Goal: Task Accomplishment & Management: Complete application form

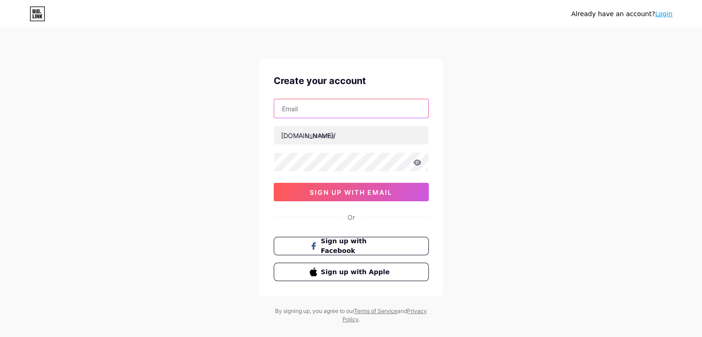
drag, startPoint x: 0, startPoint y: 0, endPoint x: 298, endPoint y: 114, distance: 319.2
click at [298, 114] on input "text" at bounding box center [351, 108] width 154 height 18
type input "[EMAIL_ADDRESS][DOMAIN_NAME]"
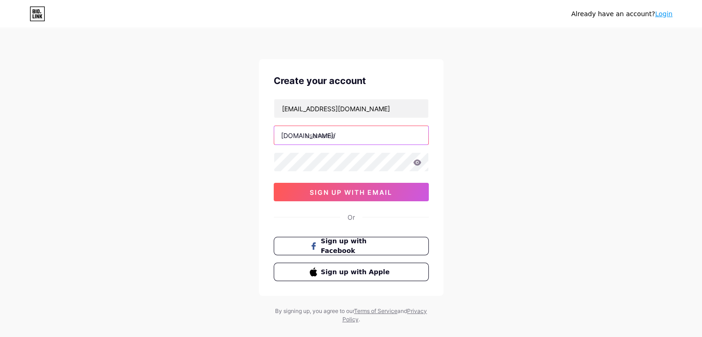
click at [333, 140] on input "text" at bounding box center [351, 135] width 154 height 18
paste input "vidysea"
type input "vidysea"
click at [383, 115] on input "[EMAIL_ADDRESS][DOMAIN_NAME]" at bounding box center [351, 108] width 154 height 18
click at [494, 215] on div "Already have an account? Login Create your account vidyseaconsultant@gmail.com …" at bounding box center [351, 176] width 702 height 353
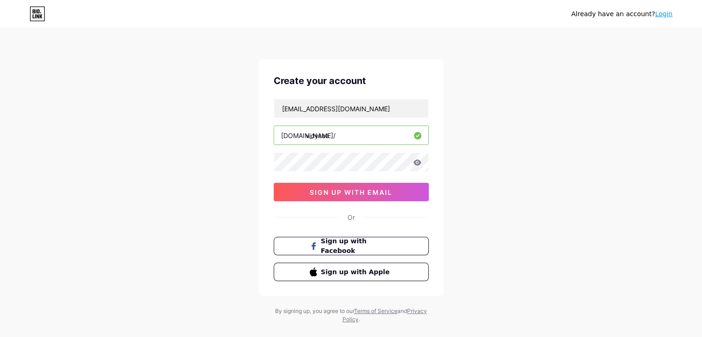
click at [415, 162] on icon at bounding box center [417, 162] width 8 height 6
click at [474, 234] on div "Already have an account? Login Create your account vidyseaconsultant@gmail.com …" at bounding box center [351, 176] width 702 height 353
click at [374, 185] on button "sign up with email" at bounding box center [351, 192] width 155 height 18
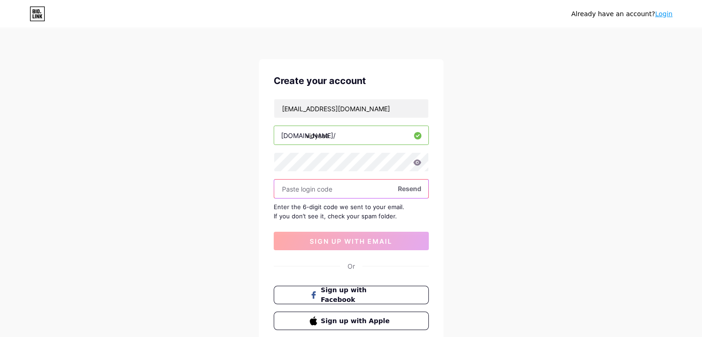
click at [330, 195] on input "text" at bounding box center [351, 188] width 154 height 18
paste input "220812"
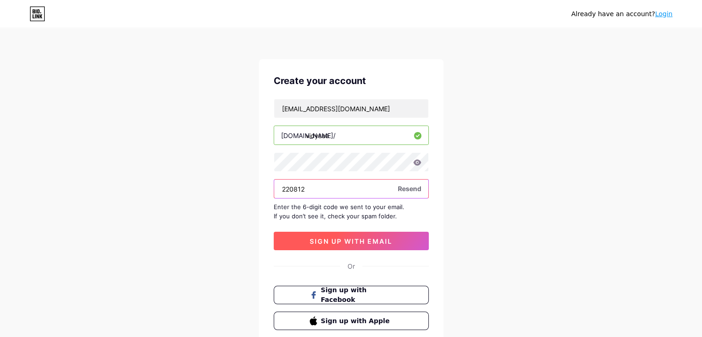
type input "220812"
click at [362, 237] on span "sign up with email" at bounding box center [350, 241] width 83 height 8
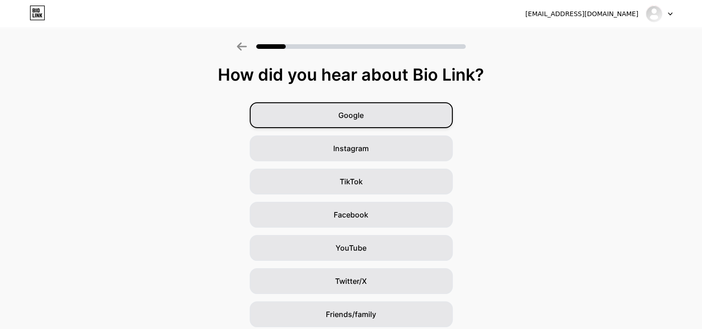
click at [359, 113] on span "Google" at bounding box center [350, 115] width 25 height 11
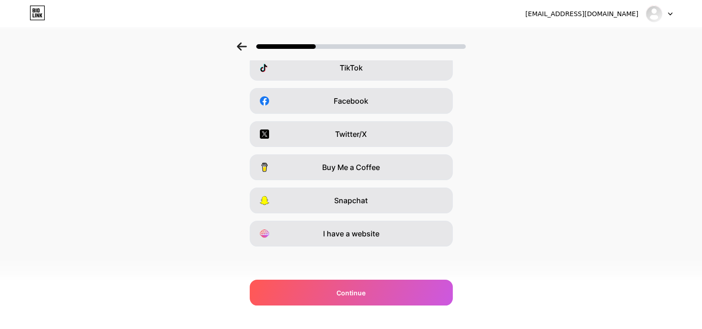
scroll to position [114, 0]
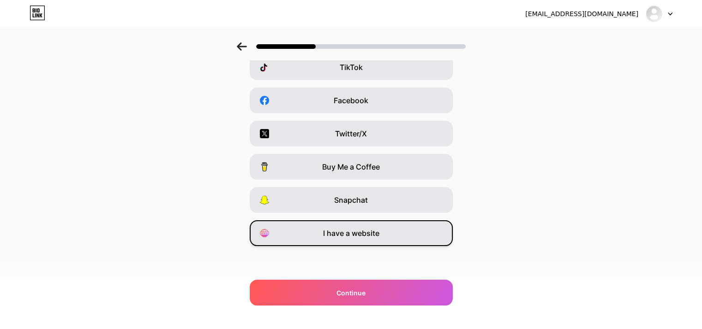
click at [384, 232] on div "I have a website" at bounding box center [351, 233] width 203 height 26
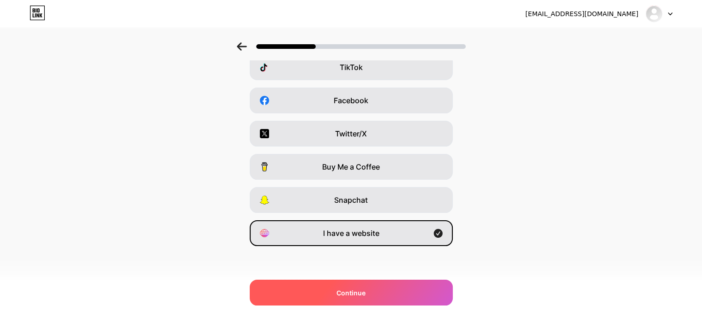
click at [380, 288] on div "Continue" at bounding box center [351, 293] width 203 height 26
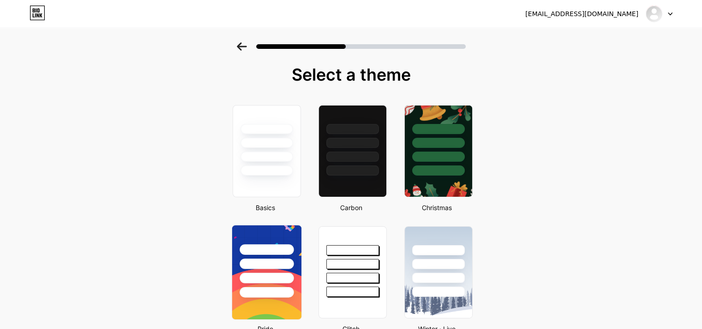
click at [293, 278] on div at bounding box center [266, 278] width 54 height 11
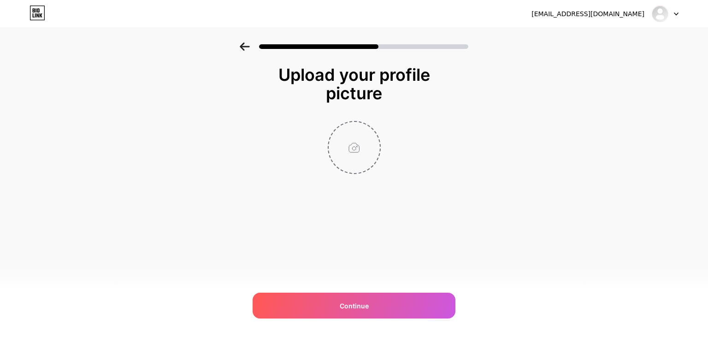
click at [375, 163] on input "file" at bounding box center [354, 147] width 51 height 51
type input "C:\fakepath\480286564_122116225628712433_1158844815950775529_n.jpg"
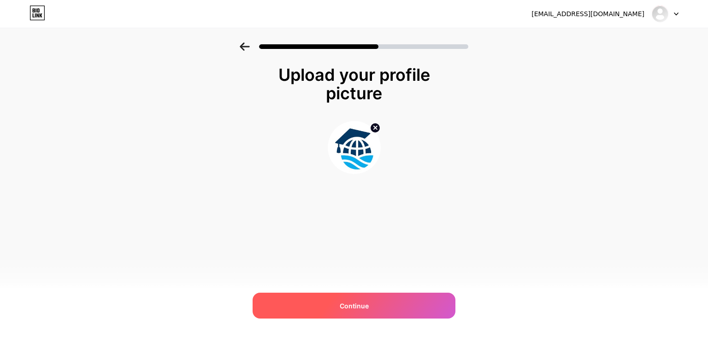
click at [378, 299] on div "Continue" at bounding box center [354, 305] width 203 height 26
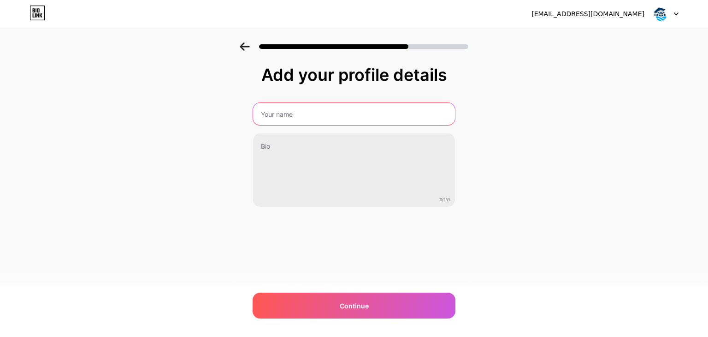
click at [330, 112] on input "text" at bounding box center [354, 114] width 202 height 22
drag, startPoint x: 330, startPoint y: 112, endPoint x: 333, endPoint y: 122, distance: 11.2
click at [330, 112] on input "text" at bounding box center [354, 114] width 202 height 22
type input "Vidysea"
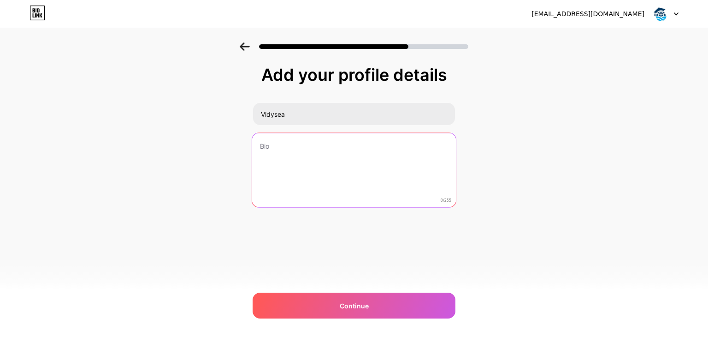
drag, startPoint x: 308, startPoint y: 162, endPoint x: 359, endPoint y: 199, distance: 62.7
click at [308, 163] on textarea at bounding box center [354, 170] width 204 height 75
paste textarea "Vidysea makes your study abroad journey seamless. From personalized academic an…"
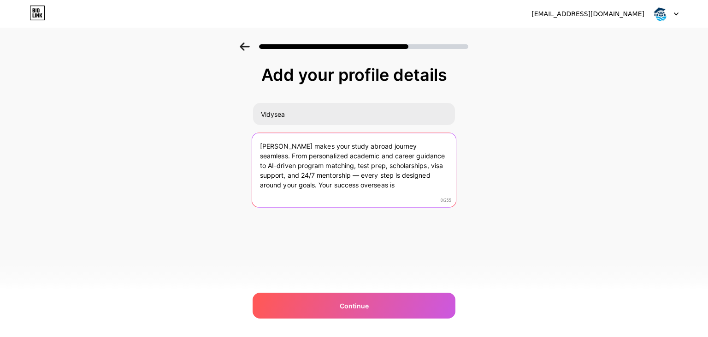
drag, startPoint x: 352, startPoint y: 169, endPoint x: 357, endPoint y: 172, distance: 6.0
click at [356, 172] on textarea "Vidysea makes your study abroad journey seamless. From personalized academic an…" at bounding box center [354, 170] width 204 height 75
click at [327, 177] on textarea "Vidysea makes your study abroad journey seamless. From personalized academic an…" at bounding box center [354, 170] width 204 height 75
click at [316, 178] on textarea "Vidysea makes your study abroad journey seamless. From personalized academic an…" at bounding box center [354, 170] width 204 height 75
type textarea "Vidysea makes your study abroad journey seamless. From personalized academic an…"
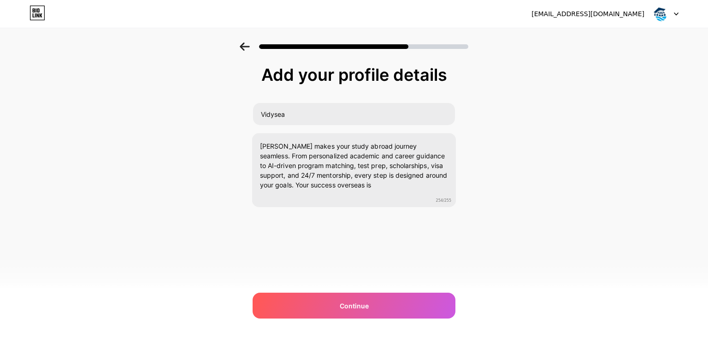
click at [359, 321] on div "vidyseaconsultant@gmail.com Logout Link Copied Add your profile details Vidysea…" at bounding box center [354, 168] width 708 height 337
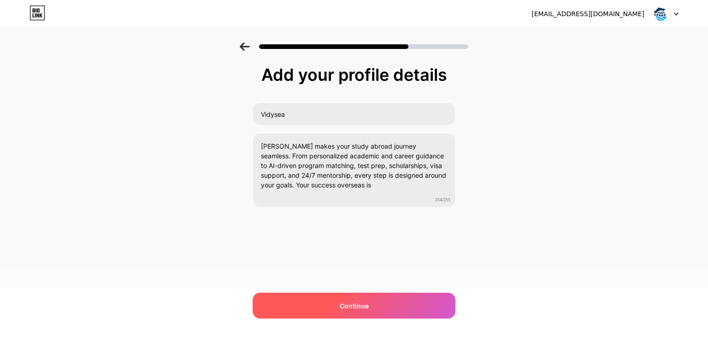
click at [365, 306] on span "Continue" at bounding box center [354, 306] width 29 height 10
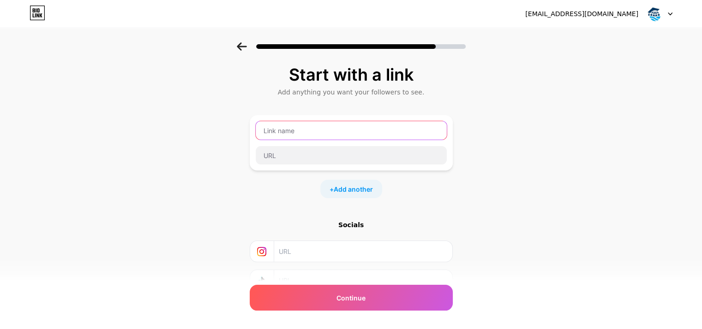
click at [304, 136] on input "text" at bounding box center [351, 130] width 191 height 18
paste input "https://www.vidysea.com/"
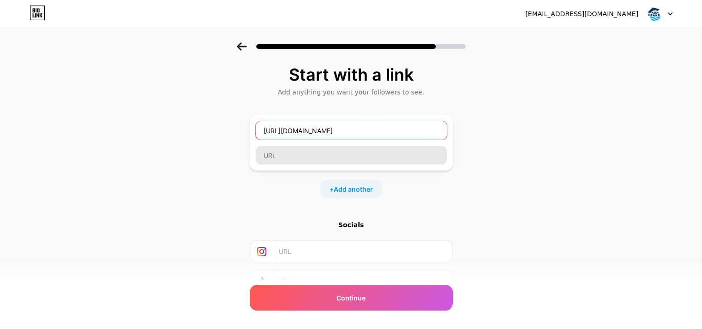
type input "https://www.vidysea.com/"
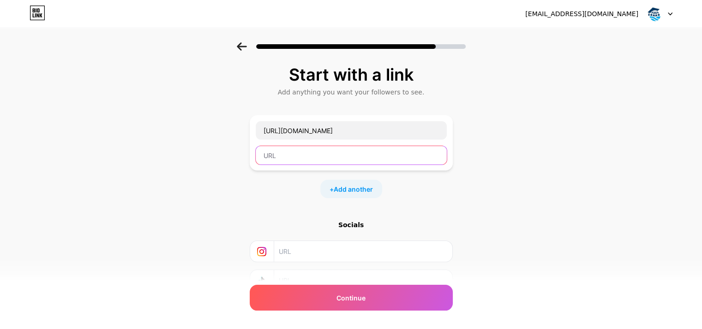
click at [297, 156] on input "text" at bounding box center [351, 155] width 191 height 18
click at [313, 156] on input "text" at bounding box center [351, 155] width 191 height 18
paste input "https://www.vidysea.com/"
type input "https://www.vidysea.com/"
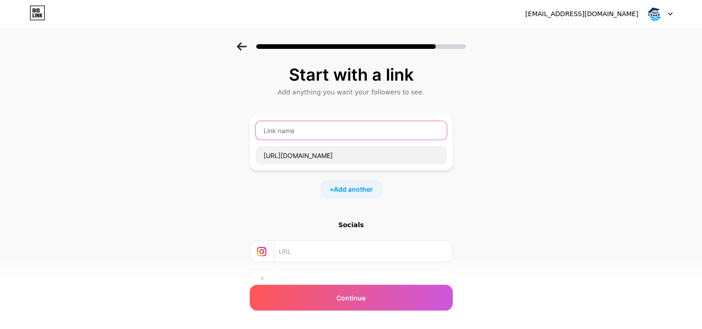
click at [307, 133] on input "text" at bounding box center [351, 130] width 191 height 18
paste input "vidysea"
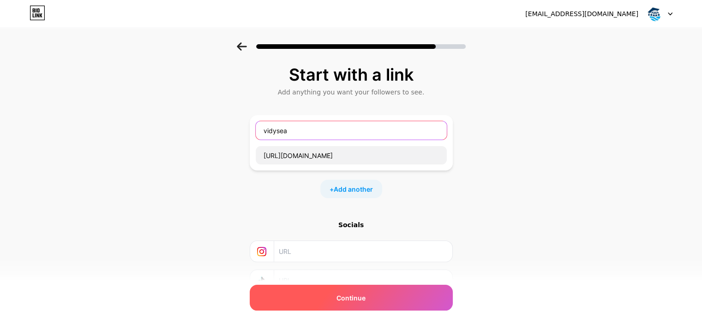
type input "vidysea"
click at [344, 301] on span "Continue" at bounding box center [350, 298] width 29 height 10
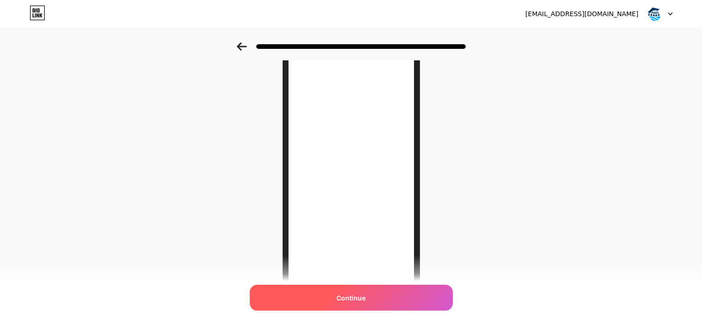
scroll to position [92, 0]
click at [374, 298] on div "Continue" at bounding box center [351, 298] width 203 height 26
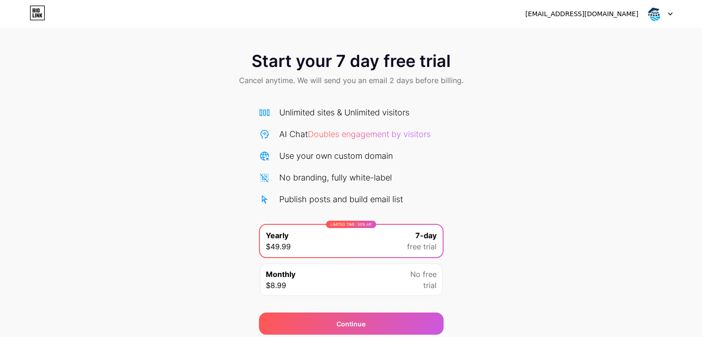
click at [585, 10] on div "[EMAIL_ADDRESS][DOMAIN_NAME]" at bounding box center [581, 14] width 113 height 10
click at [598, 15] on div "[EMAIL_ADDRESS][DOMAIN_NAME]" at bounding box center [581, 14] width 113 height 10
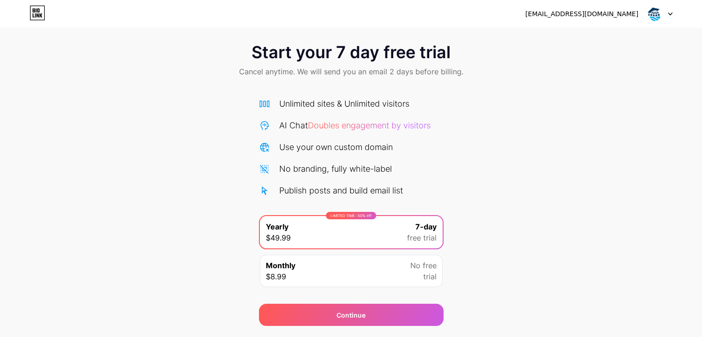
scroll to position [34, 0]
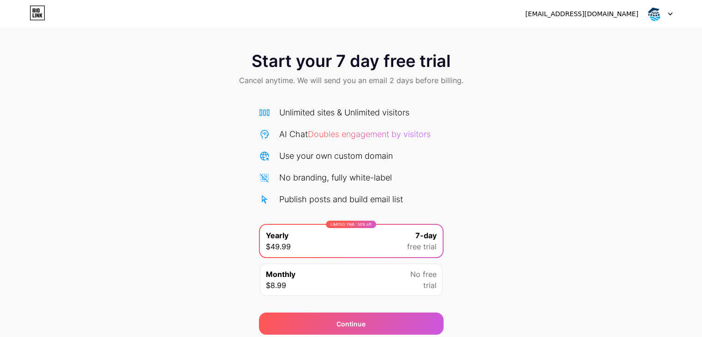
click at [655, 14] on img at bounding box center [654, 14] width 18 height 18
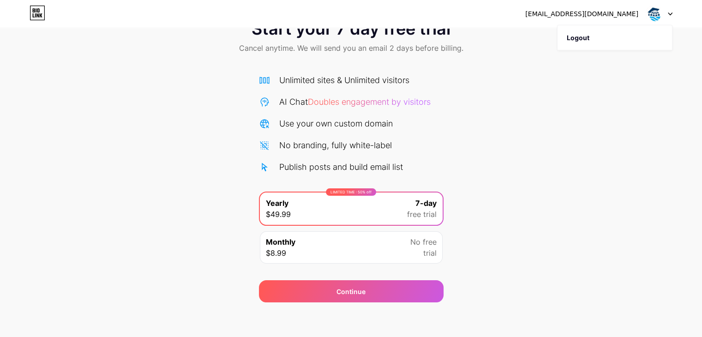
scroll to position [34, 0]
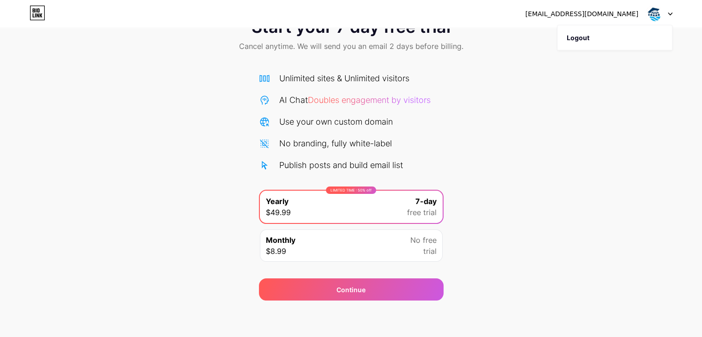
click at [35, 16] on icon at bounding box center [35, 15] width 1 height 4
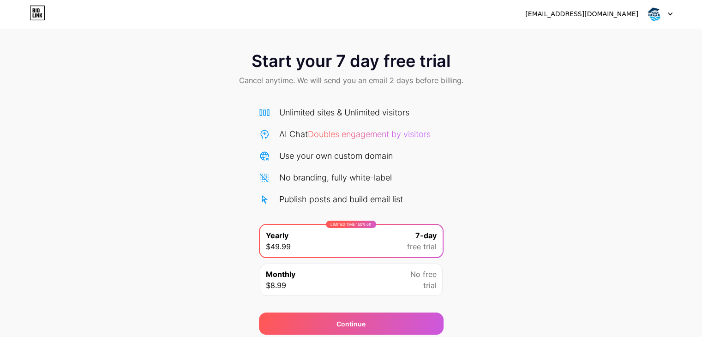
click at [660, 14] on img at bounding box center [654, 14] width 18 height 18
click at [667, 13] on icon at bounding box center [669, 13] width 5 height 3
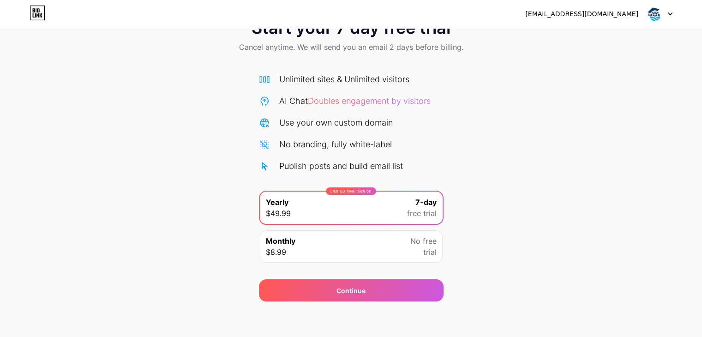
scroll to position [34, 0]
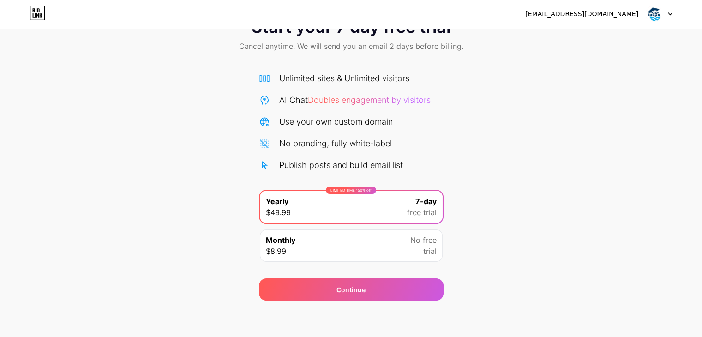
click at [666, 10] on div at bounding box center [658, 14] width 27 height 17
click at [589, 41] on li "Logout" at bounding box center [614, 37] width 114 height 25
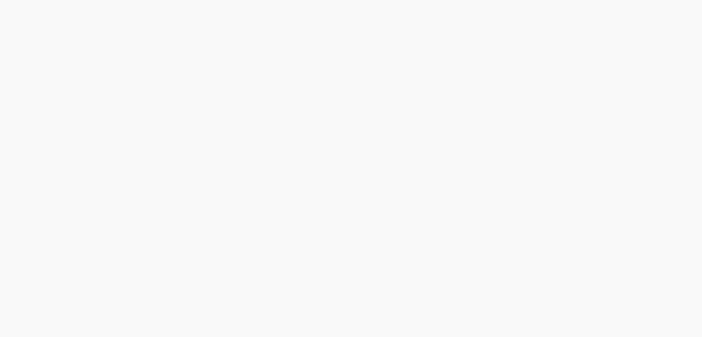
scroll to position [0, 0]
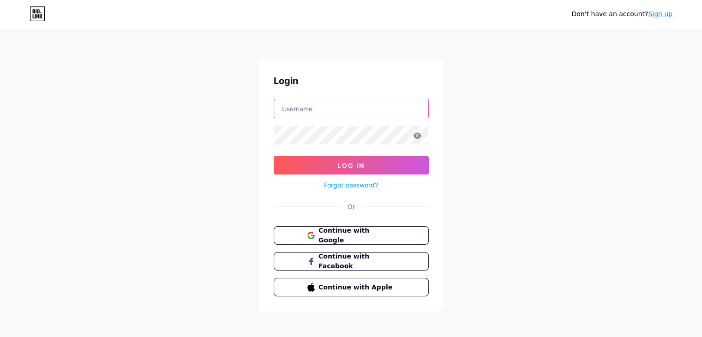
type input "[EMAIL_ADDRESS][DOMAIN_NAME]"
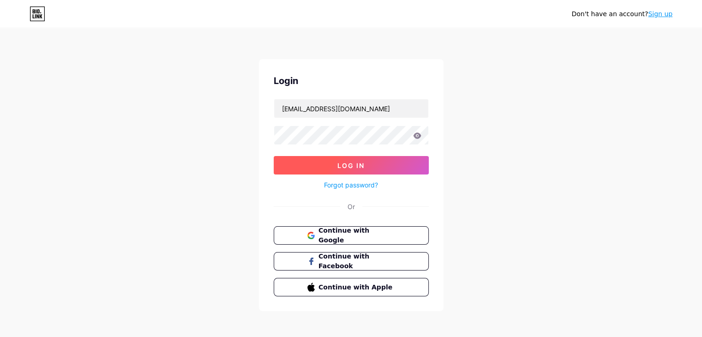
click at [342, 162] on span "Log In" at bounding box center [350, 165] width 27 height 8
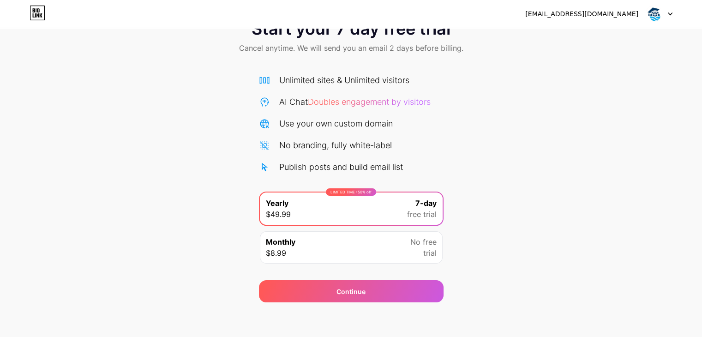
scroll to position [34, 0]
